Goal: Task Accomplishment & Management: Manage account settings

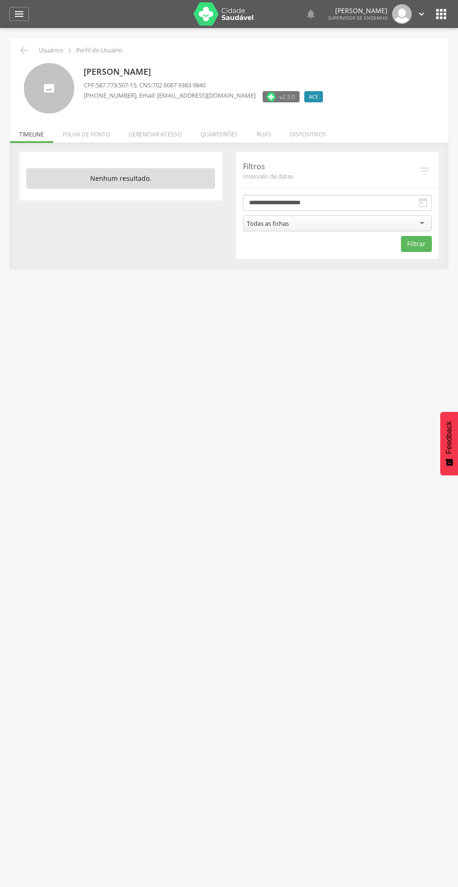
click at [226, 134] on li "Quarteirões" at bounding box center [219, 132] width 56 height 22
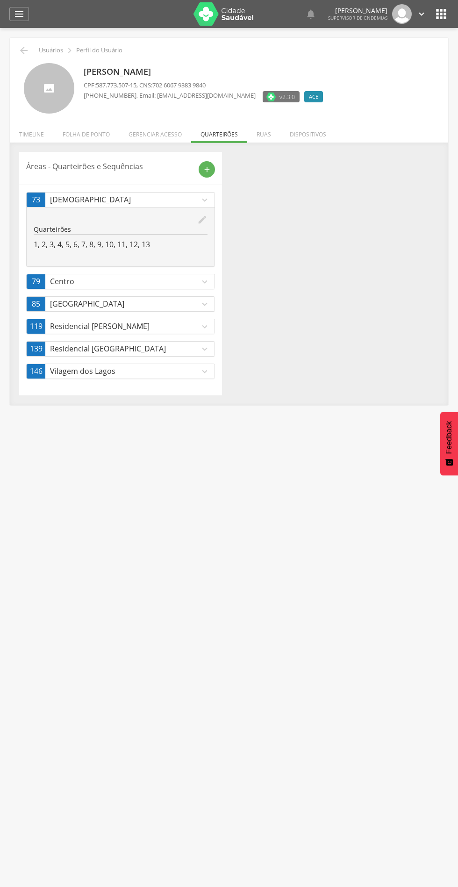
click at [212, 231] on div "edit Quarteirões 1, 2, 3, 4, 5, 6, 7, 8, 9, 10, 11, 12, 13" at bounding box center [121, 236] width 188 height 59
click at [201, 220] on icon "edit" at bounding box center [202, 220] width 10 height 10
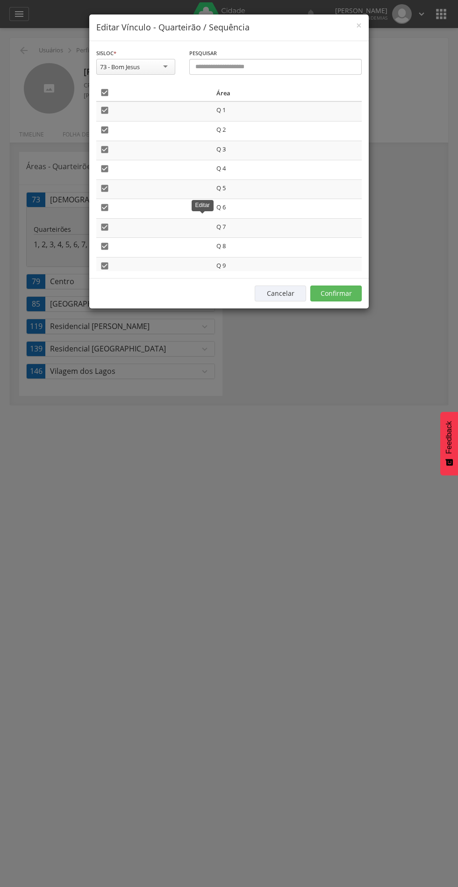
click at [124, 85] on th "" at bounding box center [154, 92] width 116 height 17
click at [106, 93] on icon "" at bounding box center [104, 92] width 9 height 9
click at [352, 287] on button "Confirmar" at bounding box center [335, 294] width 51 height 16
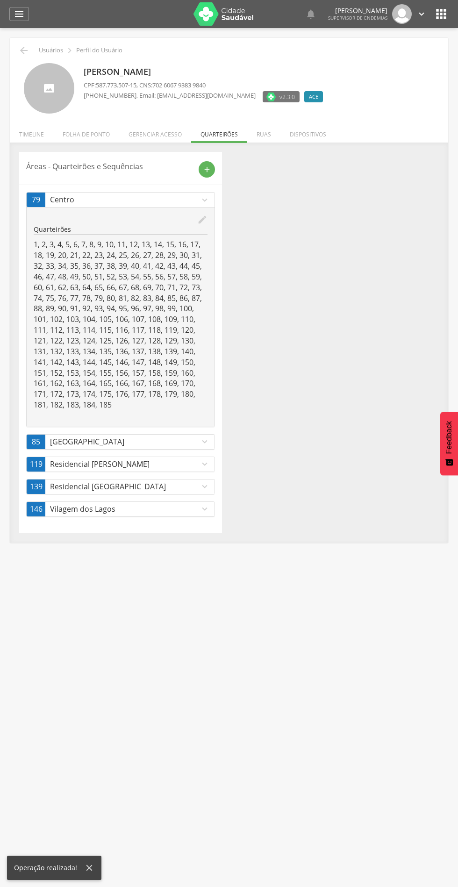
click at [205, 206] on link "79 Centro expand_more" at bounding box center [121, 200] width 188 height 14
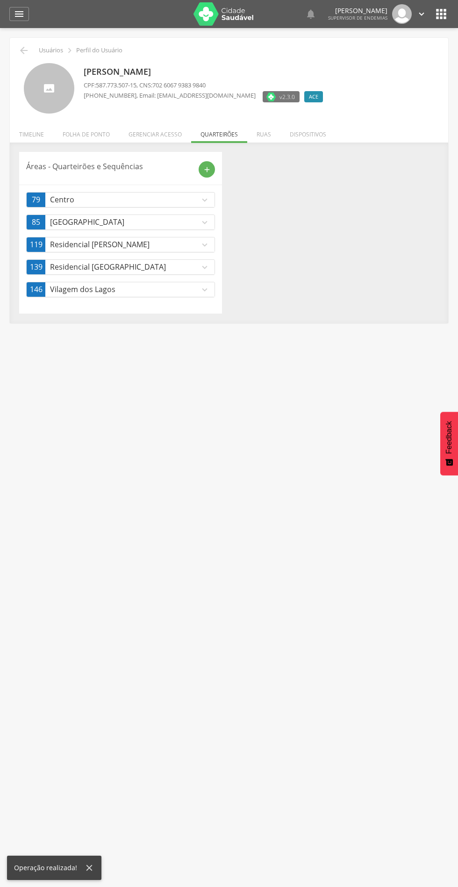
click at [163, 200] on p "Centro" at bounding box center [125, 199] width 150 height 11
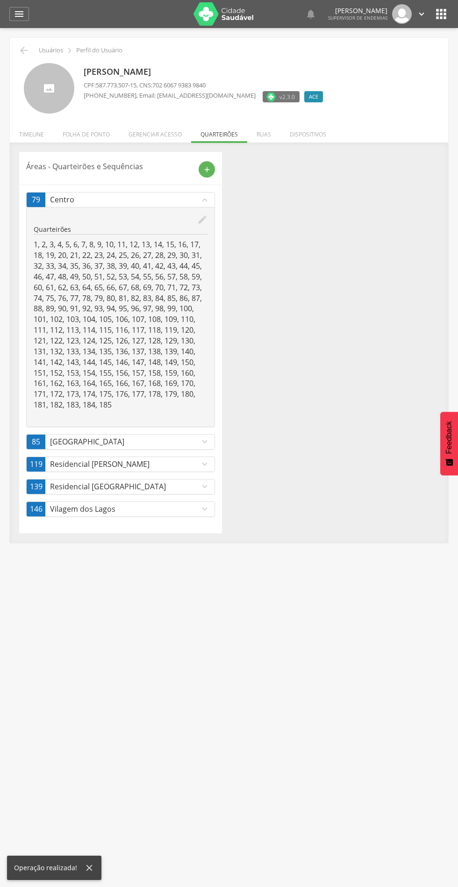
click at [202, 222] on icon "edit" at bounding box center [202, 220] width 10 height 10
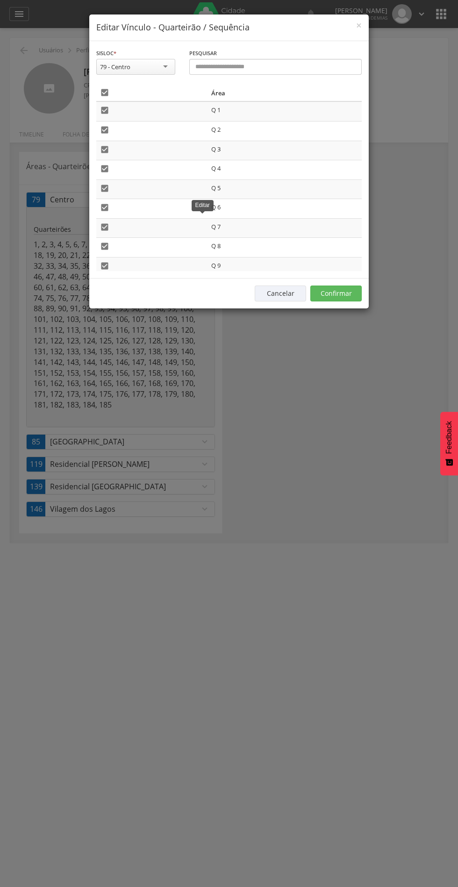
click at [106, 93] on icon "" at bounding box center [104, 92] width 9 height 9
click at [338, 292] on button "Confirmar" at bounding box center [335, 294] width 51 height 16
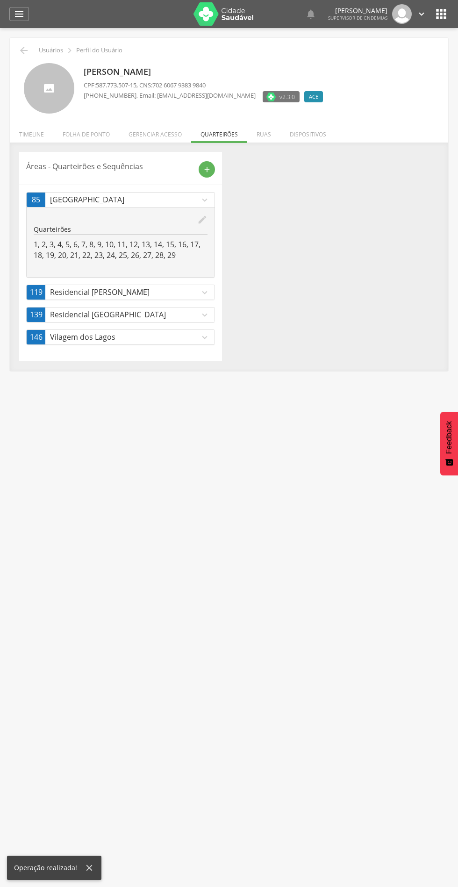
click at [181, 287] on p "Residencial [PERSON_NAME]" at bounding box center [125, 292] width 150 height 11
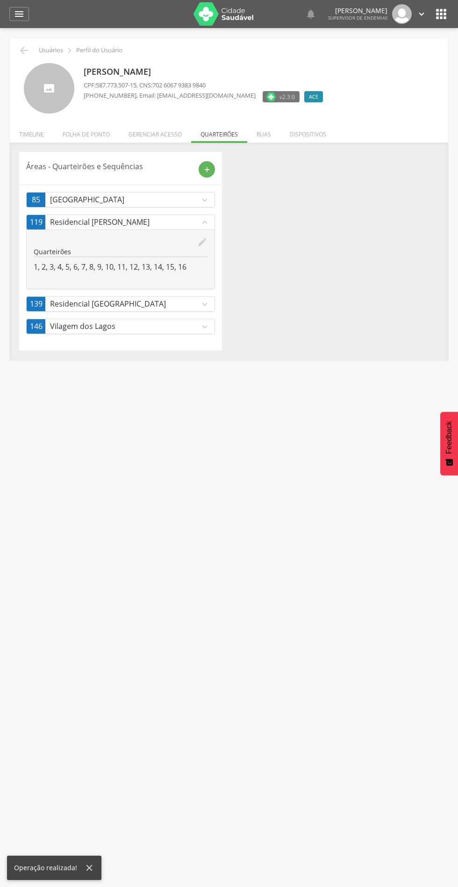
click at [207, 228] on link "119 Residencial [PERSON_NAME] expand_less" at bounding box center [121, 222] width 188 height 14
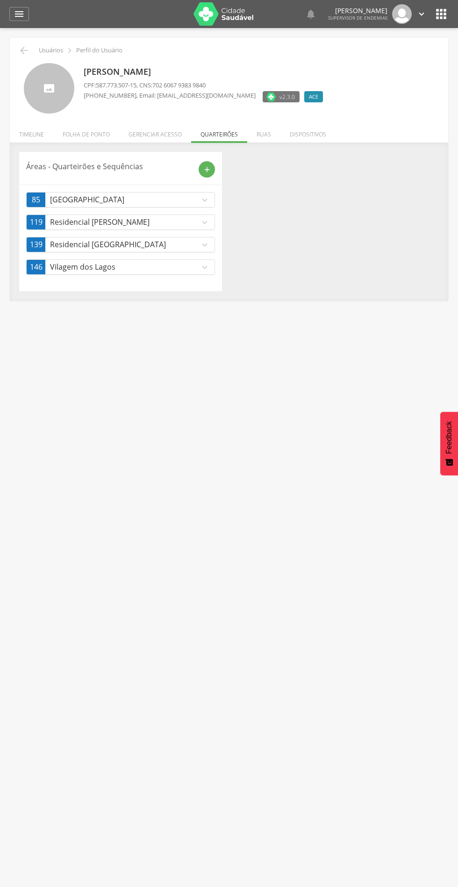
click at [206, 200] on icon "expand_more" at bounding box center [205, 200] width 10 height 10
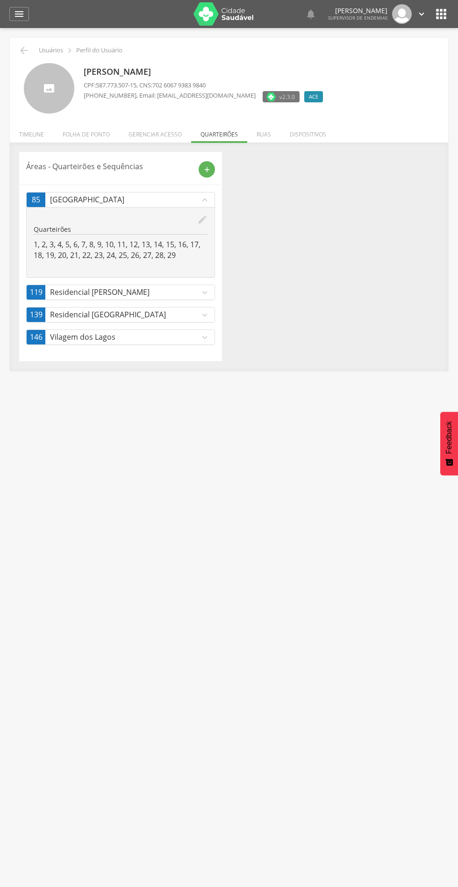
click at [202, 221] on icon "edit" at bounding box center [202, 220] width 10 height 10
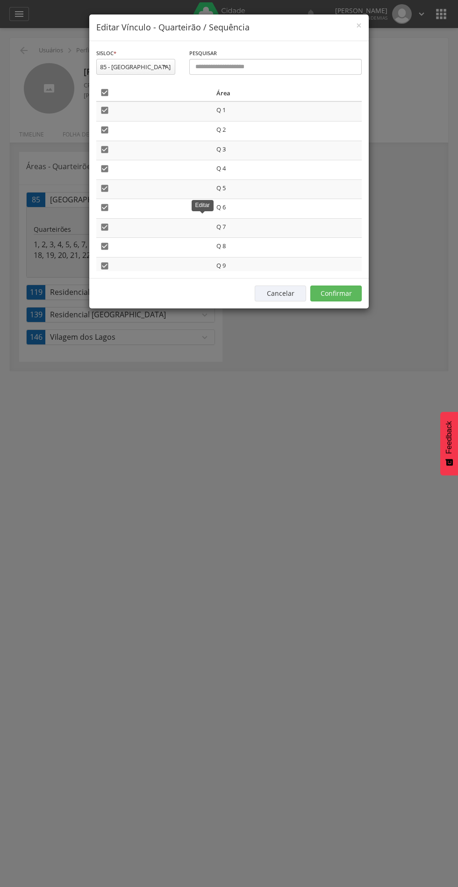
click at [330, 545] on div "**********" at bounding box center [229, 443] width 458 height 887
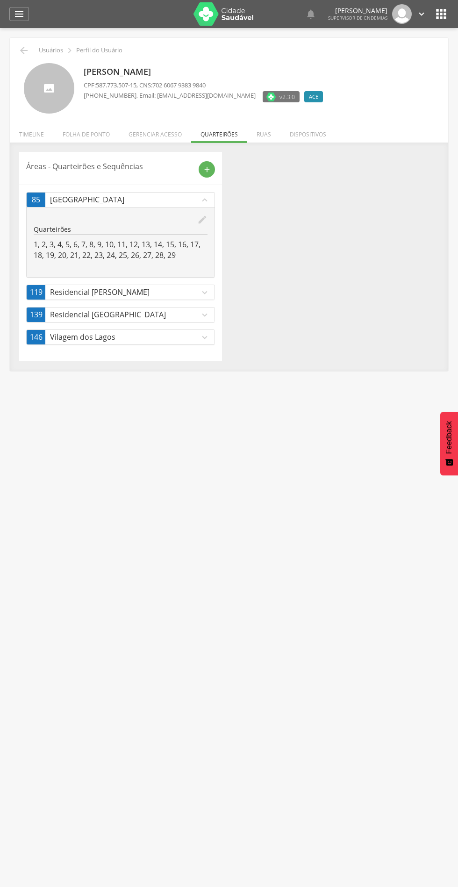
click at [183, 291] on p "Residencial [PERSON_NAME]" at bounding box center [125, 292] width 150 height 11
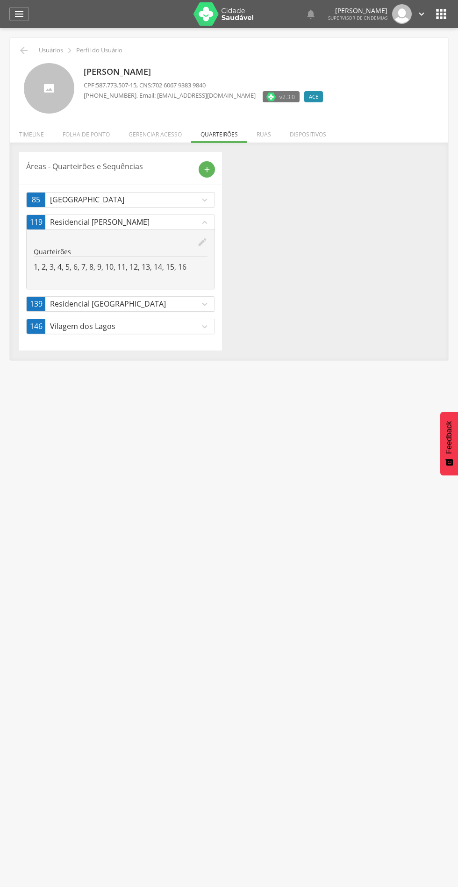
click at [202, 242] on icon "edit" at bounding box center [202, 242] width 10 height 10
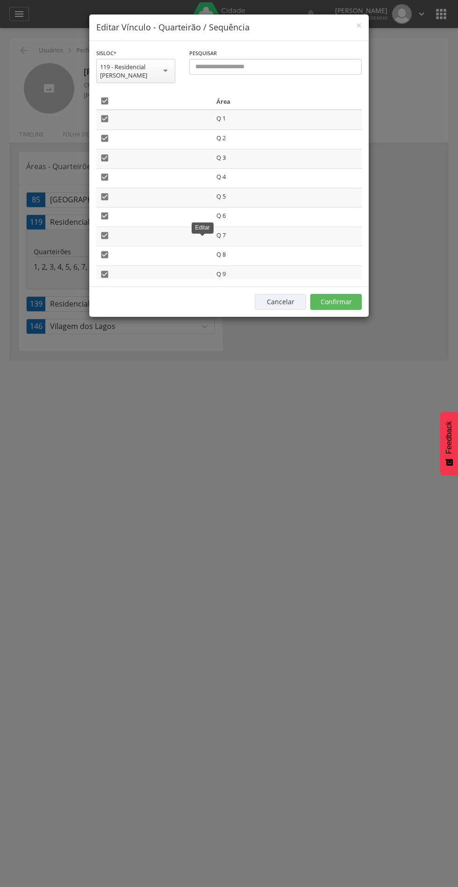
click at [127, 99] on th "" at bounding box center [154, 101] width 116 height 17
click at [124, 110] on td "" at bounding box center [154, 120] width 116 height 20
click at [122, 112] on td "" at bounding box center [154, 120] width 116 height 20
click at [129, 93] on th "" at bounding box center [154, 101] width 116 height 17
click at [108, 101] on icon "" at bounding box center [104, 100] width 9 height 9
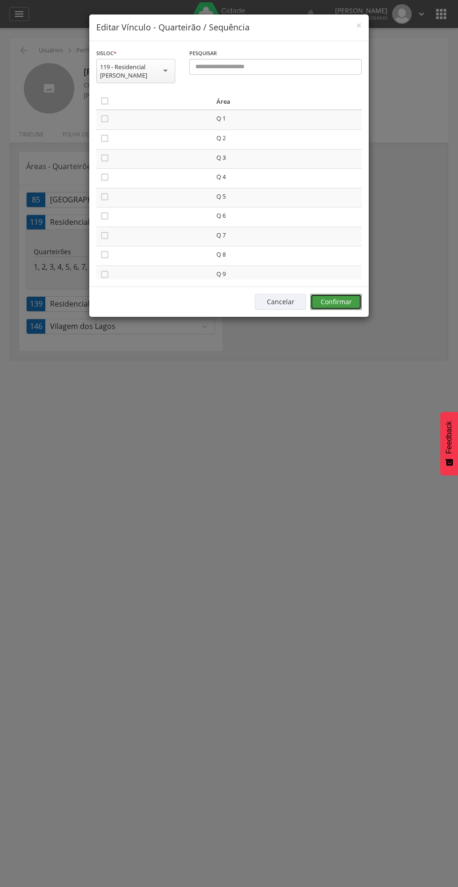
click at [352, 296] on button "Confirmar" at bounding box center [335, 302] width 51 height 16
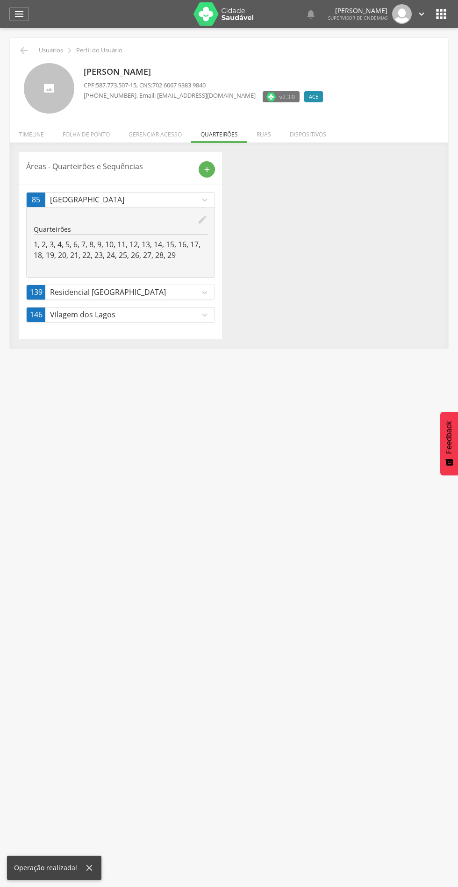
click at [209, 289] on icon "expand_more" at bounding box center [205, 292] width 10 height 10
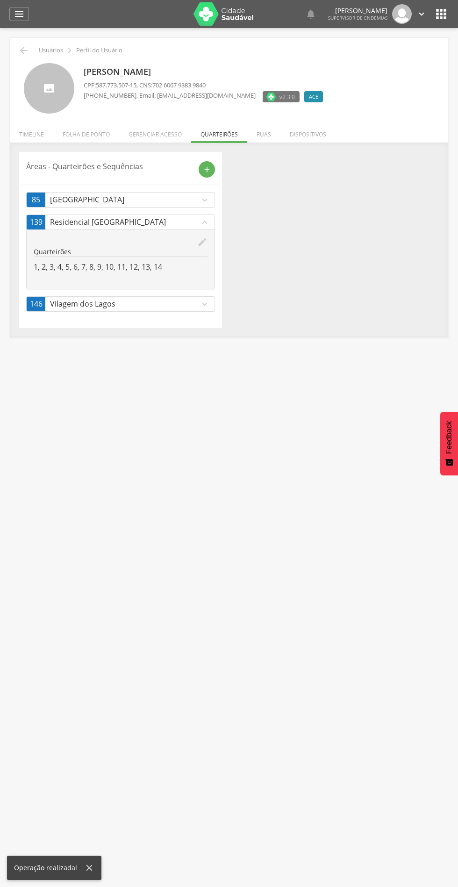
click at [201, 247] on icon "edit" at bounding box center [202, 242] width 10 height 10
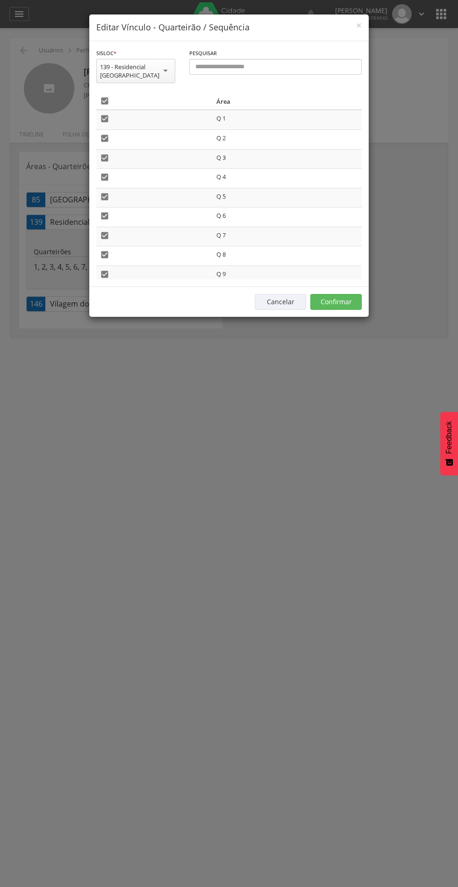
click at [103, 96] on icon "" at bounding box center [104, 100] width 9 height 9
click at [354, 294] on button "Confirmar" at bounding box center [335, 302] width 51 height 16
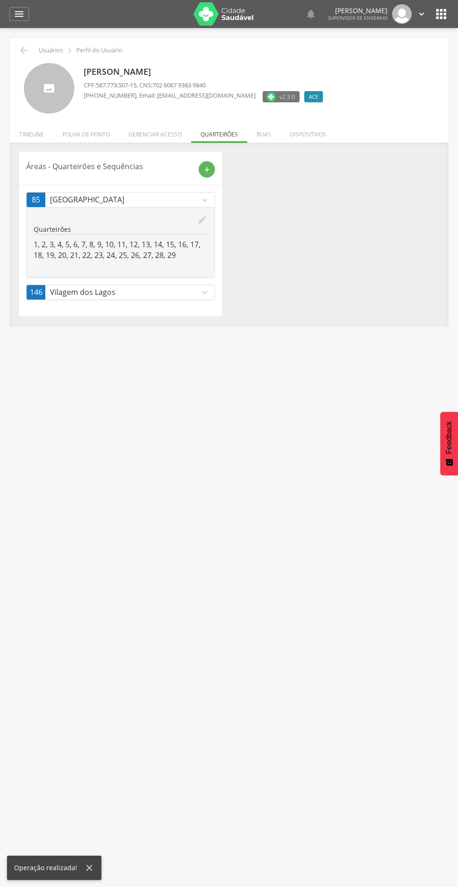
click at [140, 294] on p "Vilagem dos Lagos" at bounding box center [125, 292] width 150 height 11
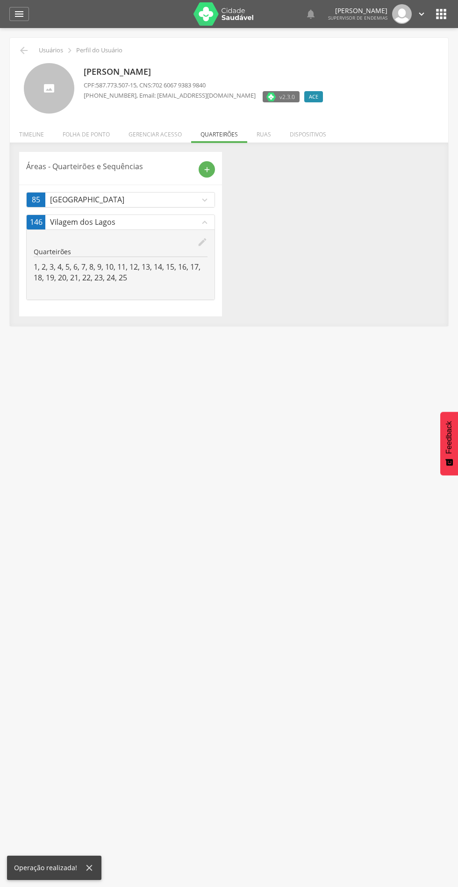
click at [202, 242] on icon "edit" at bounding box center [202, 242] width 10 height 10
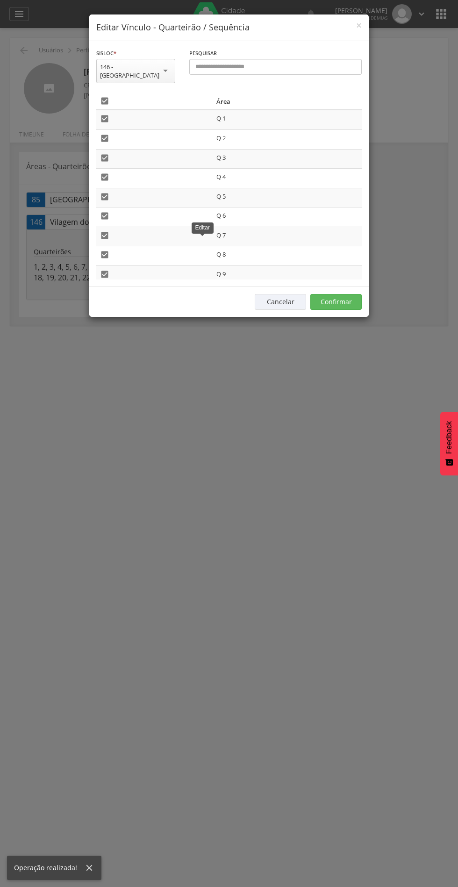
click at [105, 96] on icon "" at bounding box center [104, 100] width 9 height 9
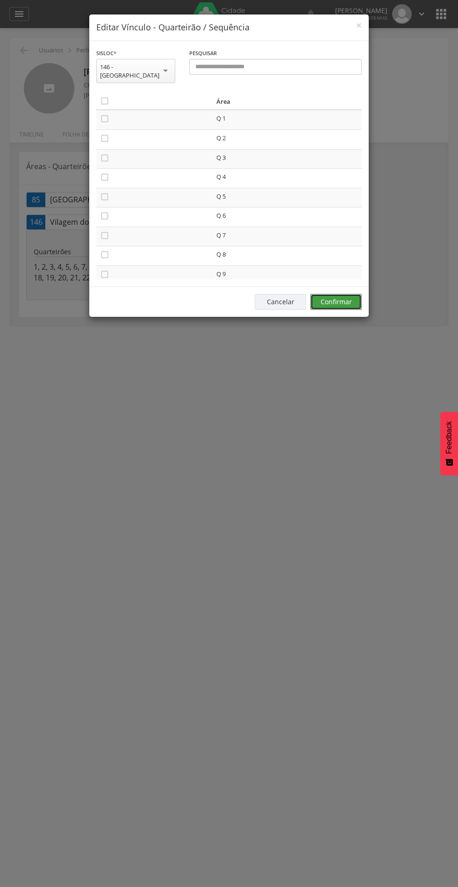
click at [354, 294] on button "Confirmar" at bounding box center [335, 302] width 51 height 16
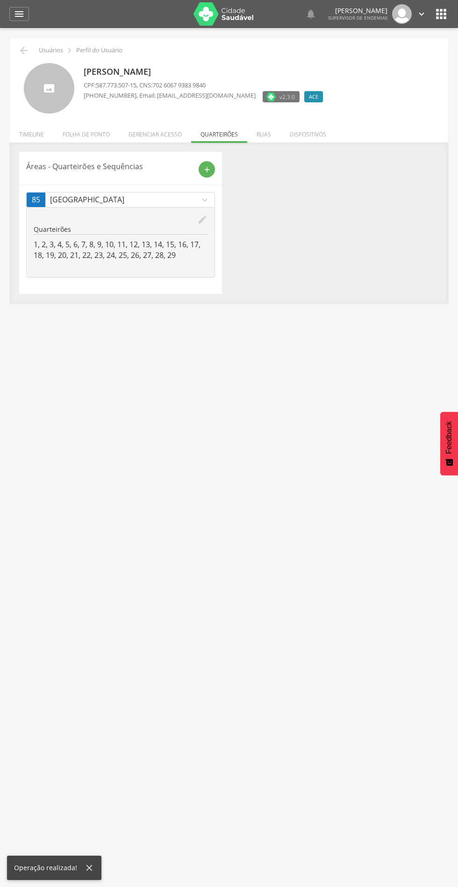
click at [24, 50] on icon "" at bounding box center [23, 50] width 11 height 11
